Goal: Navigation & Orientation: Find specific page/section

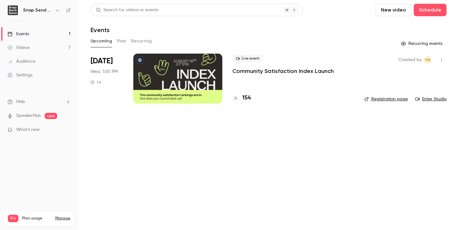
click at [119, 41] on button "Past" at bounding box center [121, 41] width 9 height 10
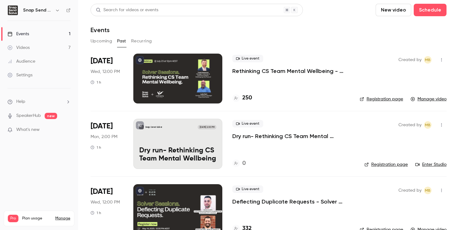
click at [97, 43] on button "Upcoming" at bounding box center [102, 41] width 22 height 10
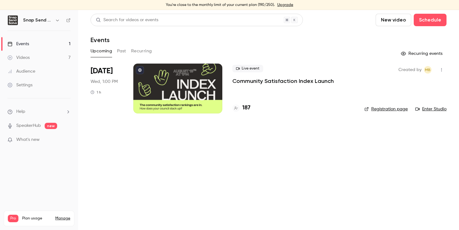
click at [281, 5] on link "Upgrade" at bounding box center [285, 4] width 16 height 5
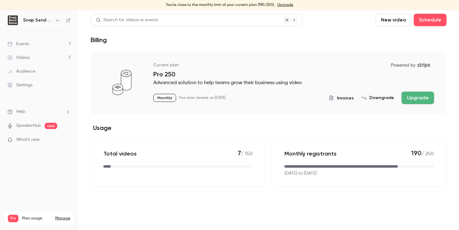
click at [58, 45] on link "Events 1" at bounding box center [39, 44] width 78 height 14
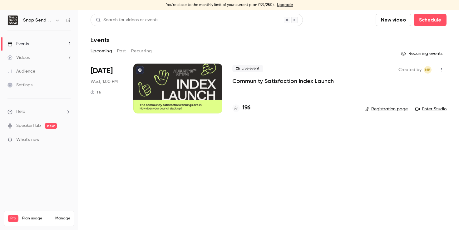
click at [292, 164] on main "Search for videos or events New video Schedule Events Upcoming Past Recurring R…" at bounding box center [268, 120] width 381 height 220
